Goal: Task Accomplishment & Management: Complete application form

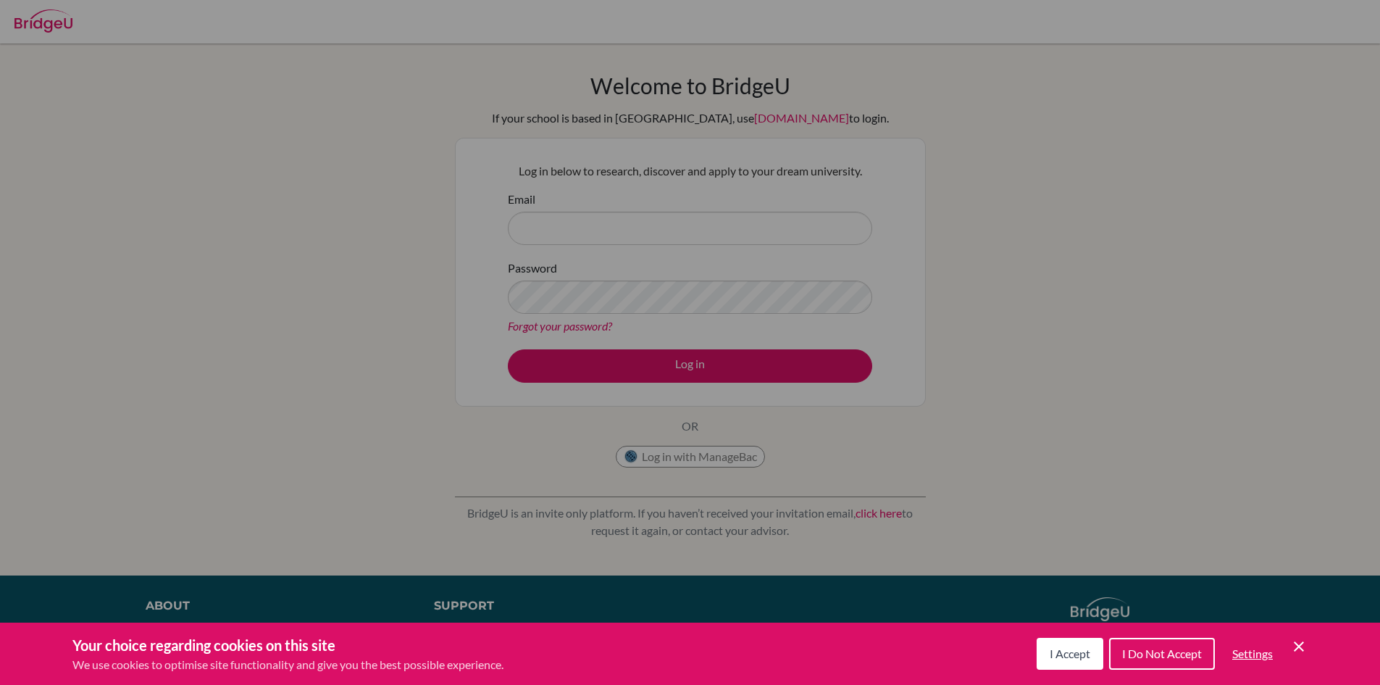
click at [1177, 71] on div "Cookie Preferences" at bounding box center [690, 342] width 1380 height 685
click at [1035, 31] on div "Cookie Preferences" at bounding box center [690, 342] width 1380 height 685
click at [1295, 651] on icon "Cookie Control Close Icon" at bounding box center [1298, 646] width 17 height 17
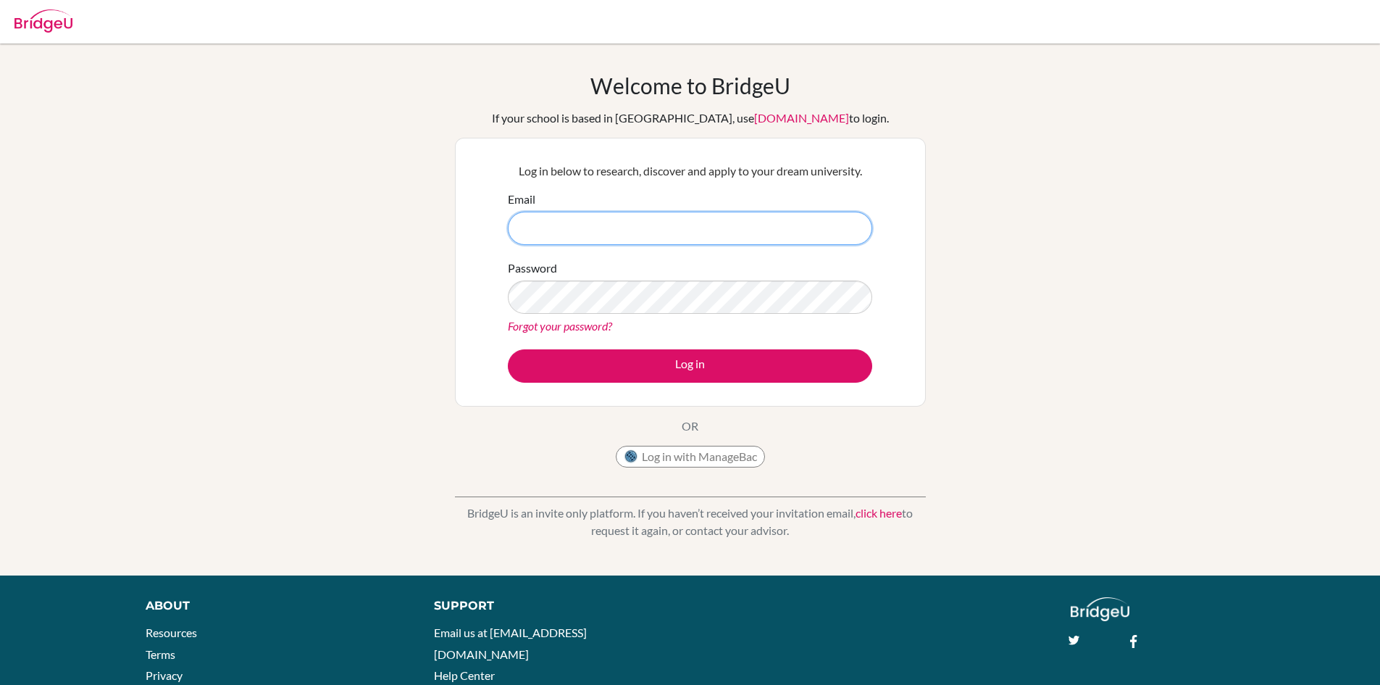
click at [719, 212] on input "Email" at bounding box center [690, 228] width 364 height 33
drag, startPoint x: 593, startPoint y: 263, endPoint x: 335, endPoint y: 317, distance: 263.4
click at [397, 348] on div "Welcome to [GEOGRAPHIC_DATA] If your school is based in [GEOGRAPHIC_DATA], use …" at bounding box center [690, 309] width 1380 height 474
click at [746, 222] on input "[EMAIL_ADDRESS][DOMAIN_NAME]" at bounding box center [690, 228] width 364 height 33
drag, startPoint x: 746, startPoint y: 222, endPoint x: 704, endPoint y: 210, distance: 44.3
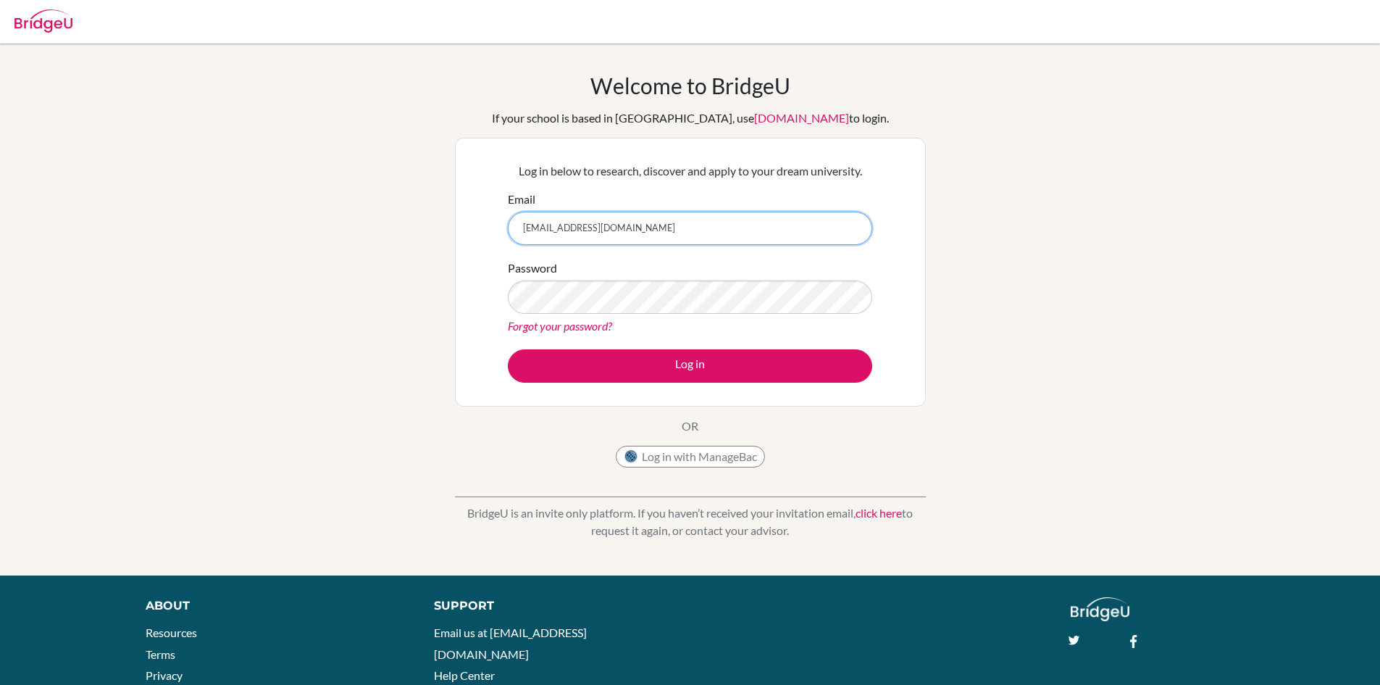
click at [612, 232] on input "[EMAIL_ADDRESS][DOMAIN_NAME]" at bounding box center [690, 228] width 364 height 33
type input "[EMAIL_ADDRESS][DOMAIN_NAME]"
click at [736, 204] on div "Email [EMAIL_ADDRESS][DOMAIN_NAME]" at bounding box center [690, 218] width 364 height 54
drag, startPoint x: 746, startPoint y: 222, endPoint x: 776, endPoint y: 230, distance: 30.6
click at [776, 230] on input "[EMAIL_ADDRESS][DOMAIN_NAME]" at bounding box center [690, 228] width 364 height 33
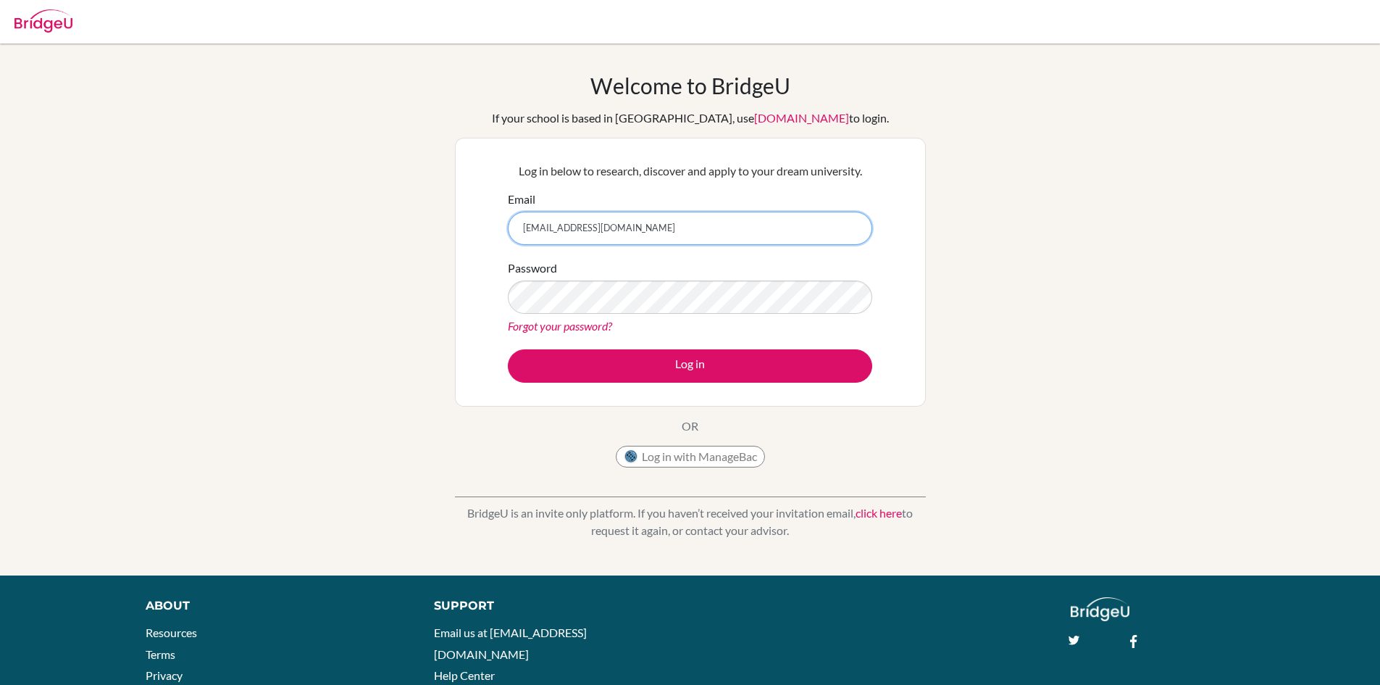
click at [777, 230] on input "[EMAIL_ADDRESS][DOMAIN_NAME]" at bounding box center [690, 228] width 364 height 33
drag, startPoint x: 778, startPoint y: 106, endPoint x: 730, endPoint y: 172, distance: 81.4
click at [730, 172] on div "Welcome to [GEOGRAPHIC_DATA] If your school is based in [GEOGRAPHIC_DATA], use …" at bounding box center [690, 273] width 471 height 402
click at [759, 213] on input "[EMAIL_ADDRESS][DOMAIN_NAME]" at bounding box center [690, 228] width 364 height 33
